Goal: Information Seeking & Learning: Learn about a topic

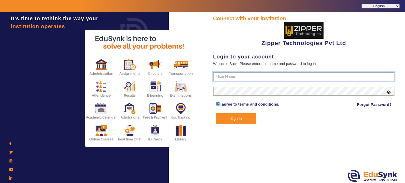
type input "1008790000"
click at [239, 121] on button "Sign In" at bounding box center [236, 118] width 41 height 11
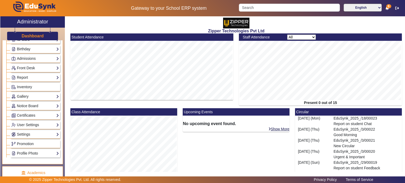
scroll to position [76, 0]
click at [36, 103] on link "Notice Board" at bounding box center [35, 105] width 48 height 6
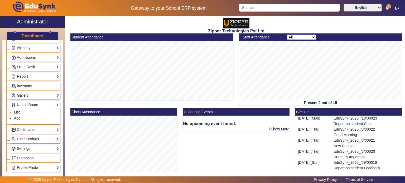
click at [18, 112] on link "List" at bounding box center [17, 112] width 6 height 4
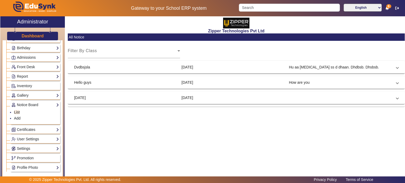
click at [224, 75] on mat-card "All Notice Filter By Class Select Class Dvdbsjsla [DATE] Hu aa [MEDICAL_DATA] s…" at bounding box center [236, 69] width 337 height 73
click at [228, 70] on mat-expansion-panel-header "Dvdbsjsla [DATE] Hu aa [MEDICAL_DATA] ss d dhaan. Dhdbsb. Dhsbsb." at bounding box center [236, 67] width 337 height 13
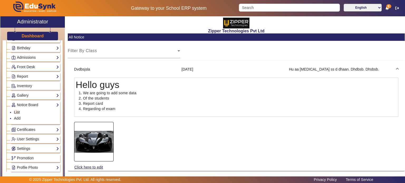
click at [228, 70] on mat-panel-title "[DATE]" at bounding box center [232, 70] width 103 height 6
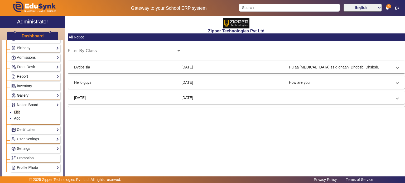
click at [228, 70] on mat-expansion-panel-header "Dvdbsjsla [DATE] Hu aa [MEDICAL_DATA] ss d dhaan. Dhdbsb. Dhsbsb." at bounding box center [236, 67] width 337 height 13
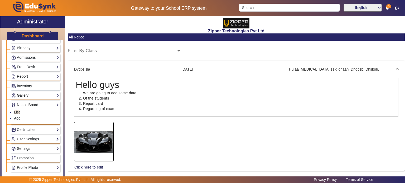
click at [226, 69] on mat-panel-title "[DATE]" at bounding box center [232, 70] width 103 height 6
